Goal: Task Accomplishment & Management: Complete application form

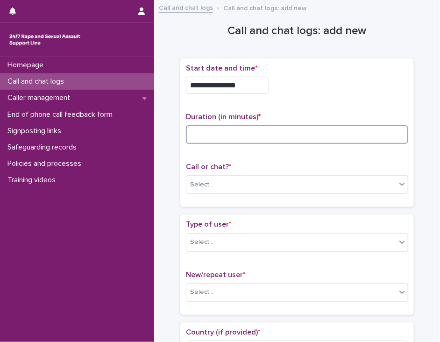
click at [189, 134] on input at bounding box center [297, 134] width 223 height 19
type input "**"
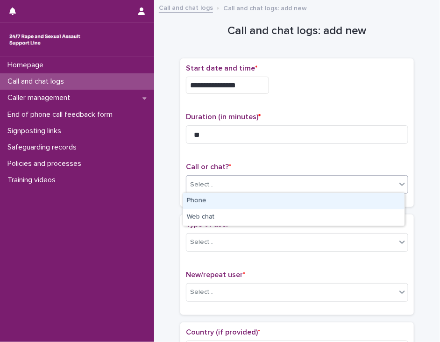
click at [215, 183] on div "Select..." at bounding box center [292, 184] width 210 height 15
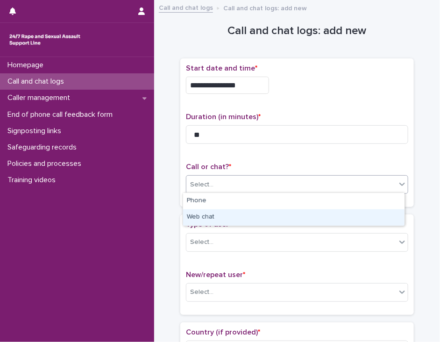
click at [215, 217] on div "Web chat" at bounding box center [294, 217] width 222 height 16
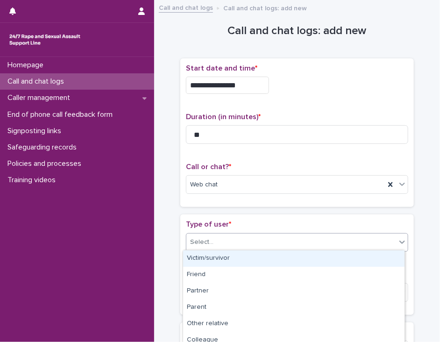
click at [212, 244] on div "Select..." at bounding box center [292, 242] width 210 height 15
click at [212, 257] on div "Victim/survivor" at bounding box center [294, 259] width 222 height 16
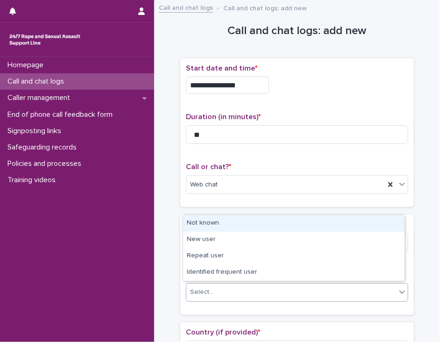
click at [213, 287] on div "Select..." at bounding box center [292, 292] width 210 height 15
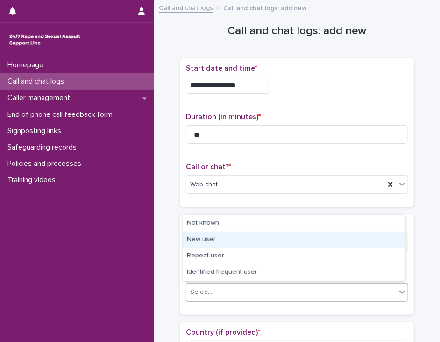
click at [217, 238] on div "New user" at bounding box center [294, 240] width 222 height 16
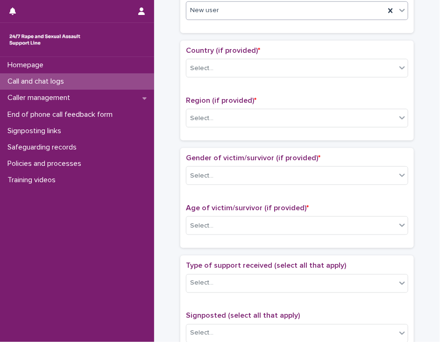
scroll to position [283, 0]
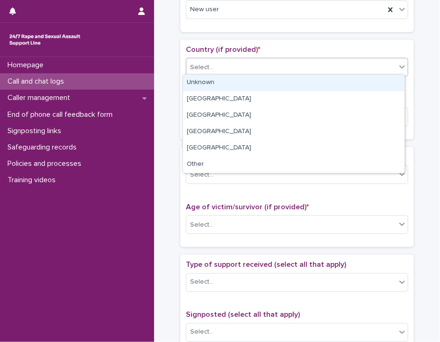
click at [398, 69] on icon at bounding box center [402, 66] width 9 height 9
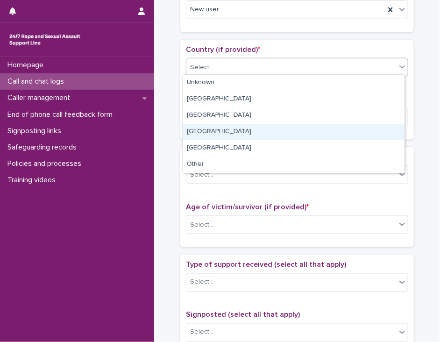
click at [376, 133] on div "[GEOGRAPHIC_DATA]" at bounding box center [294, 132] width 222 height 16
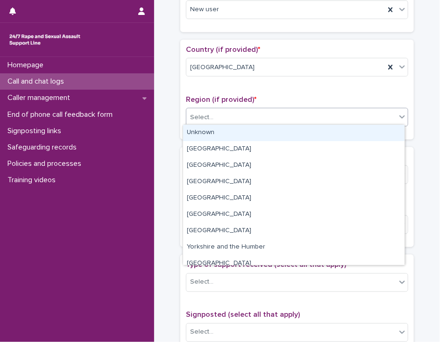
drag, startPoint x: 374, startPoint y: 121, endPoint x: 372, endPoint y: 133, distance: 12.4
click at [372, 133] on body "**********" at bounding box center [220, 171] width 440 height 342
click at [372, 133] on div "Unknown" at bounding box center [294, 133] width 222 height 16
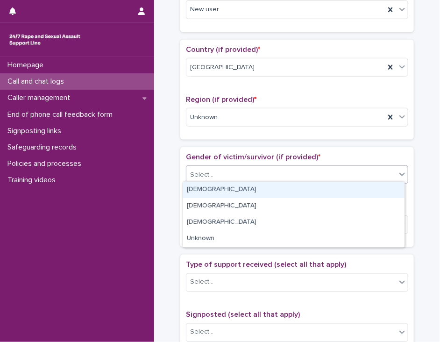
click at [360, 172] on div "Select..." at bounding box center [292, 174] width 210 height 15
click at [357, 187] on div "[DEMOGRAPHIC_DATA]" at bounding box center [294, 190] width 222 height 16
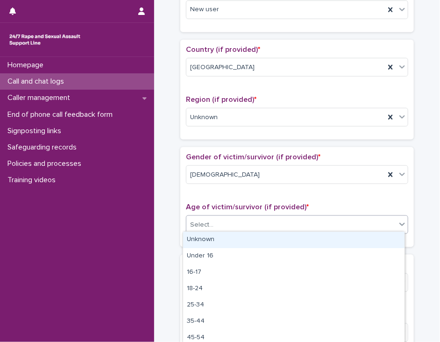
click at [351, 220] on div "Select..." at bounding box center [292, 224] width 210 height 15
click at [347, 239] on div "Unknown" at bounding box center [294, 240] width 222 height 16
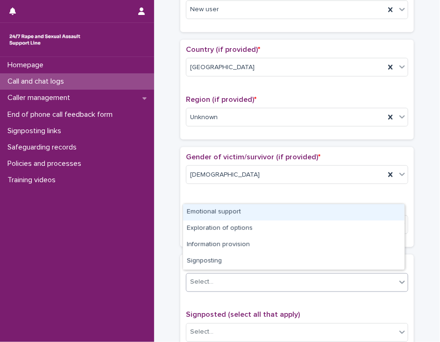
click at [339, 278] on div "Select..." at bounding box center [292, 282] width 210 height 15
click at [342, 214] on div "Emotional support" at bounding box center [294, 212] width 222 height 16
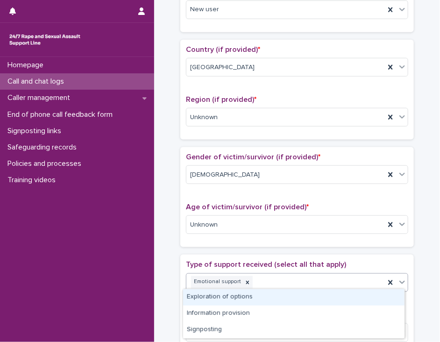
click at [400, 281] on icon at bounding box center [403, 282] width 6 height 3
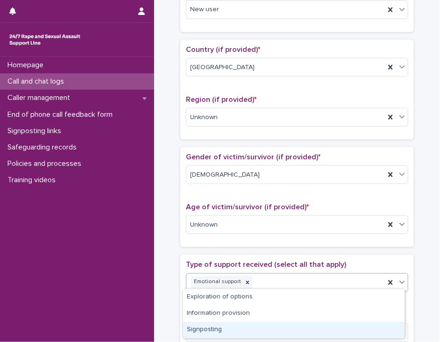
drag, startPoint x: 371, startPoint y: 321, endPoint x: 368, endPoint y: 327, distance: 6.1
click at [368, 327] on div "Signposting" at bounding box center [294, 330] width 222 height 16
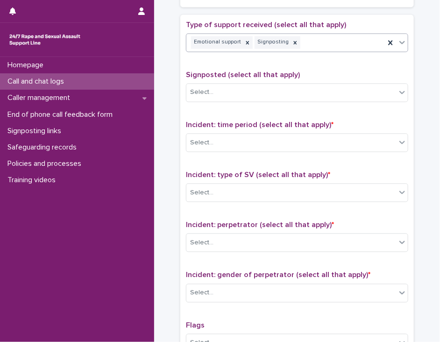
scroll to position [561, 0]
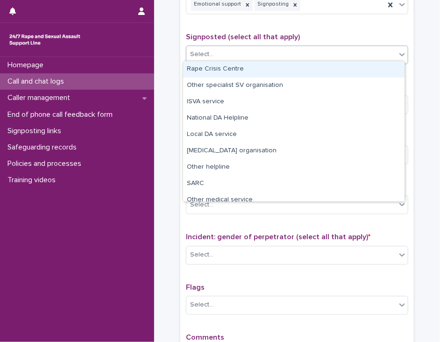
click at [398, 53] on icon at bounding box center [402, 54] width 9 height 9
click at [391, 65] on div "Rape Crisis Centre" at bounding box center [294, 69] width 222 height 16
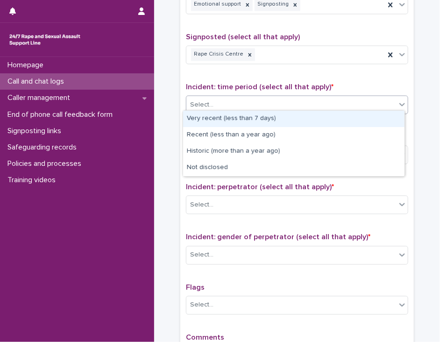
click at [367, 103] on div "Select..." at bounding box center [292, 104] width 210 height 15
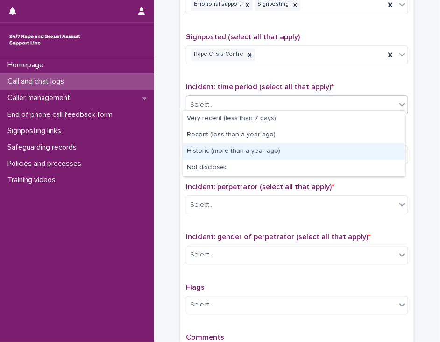
click at [357, 151] on div "Historic (more than a year ago)" at bounding box center [294, 152] width 222 height 16
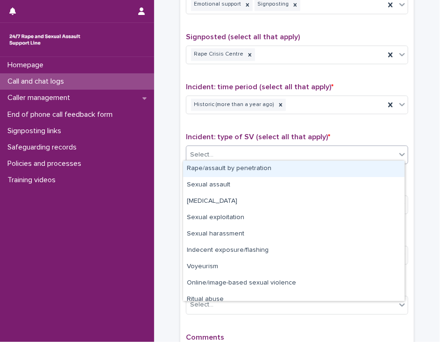
click at [358, 155] on div "Select..." at bounding box center [292, 154] width 210 height 15
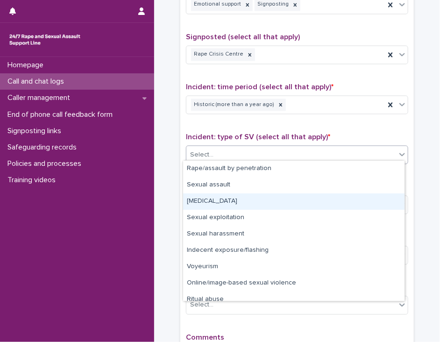
drag, startPoint x: 345, startPoint y: 192, endPoint x: 343, endPoint y: 203, distance: 11.4
click at [343, 203] on div "[MEDICAL_DATA]" at bounding box center [294, 202] width 222 height 16
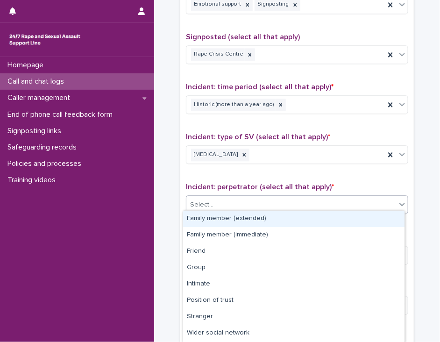
click at [343, 203] on div "Select..." at bounding box center [292, 204] width 210 height 15
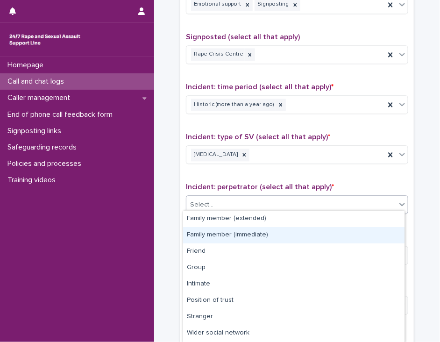
click at [337, 238] on div "Family member (immediate)" at bounding box center [294, 235] width 222 height 16
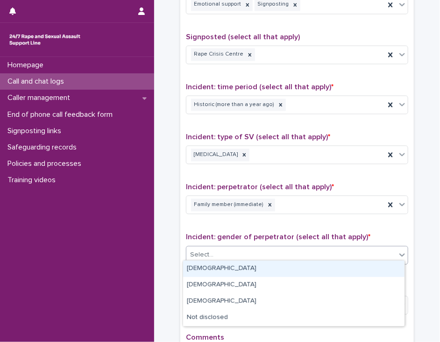
click at [334, 252] on div "Select..." at bounding box center [292, 254] width 210 height 15
click at [331, 266] on div "[DEMOGRAPHIC_DATA]" at bounding box center [294, 269] width 222 height 16
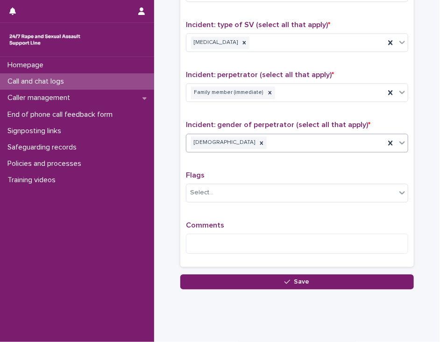
scroll to position [690, 0]
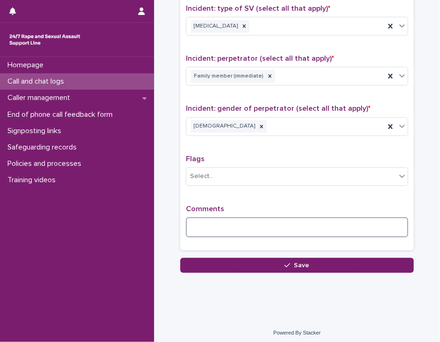
click at [187, 220] on textarea at bounding box center [297, 227] width 223 height 20
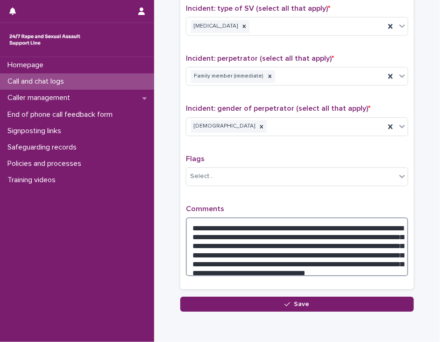
click at [309, 259] on textarea "**********" at bounding box center [297, 246] width 223 height 59
click at [355, 260] on textarea "**********" at bounding box center [297, 246] width 223 height 59
click at [358, 260] on textarea "**********" at bounding box center [297, 246] width 223 height 59
click at [379, 264] on textarea "**********" at bounding box center [297, 246] width 223 height 59
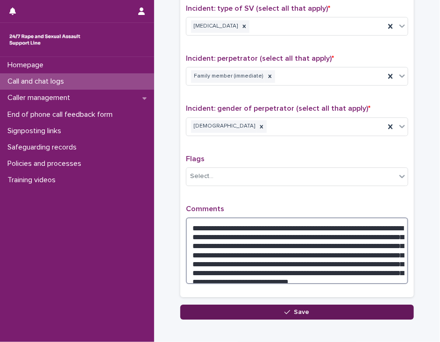
type textarea "**********"
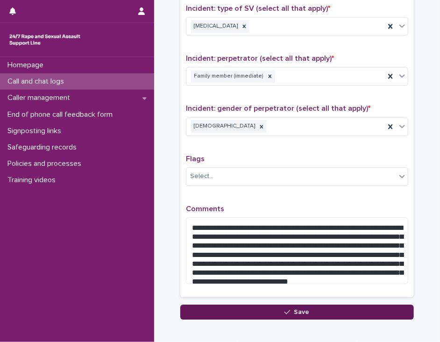
click at [325, 305] on button "Save" at bounding box center [297, 312] width 234 height 15
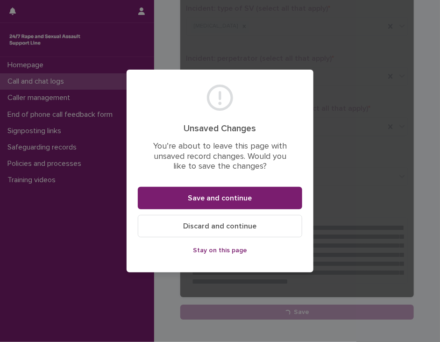
click at [194, 250] on button "Stay on this page" at bounding box center [220, 250] width 165 height 15
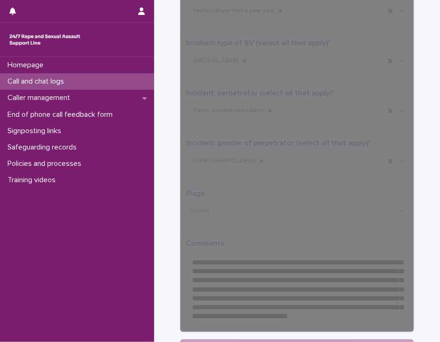
scroll to position [673, 0]
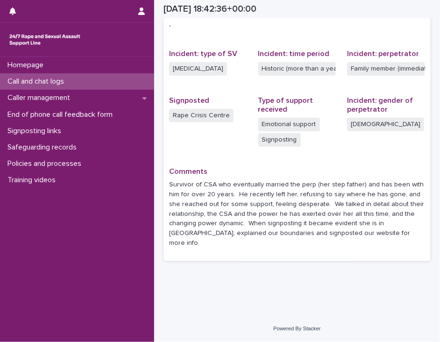
scroll to position [200, 0]
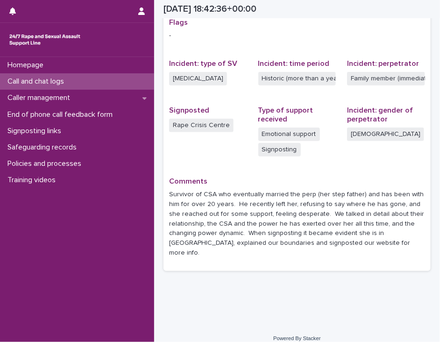
click at [140, 79] on div "Call and chat logs" at bounding box center [77, 81] width 154 height 16
